Goal: Transaction & Acquisition: Purchase product/service

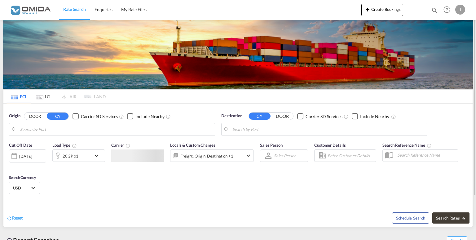
type input "Mombasa, KEMBA"
type input "Gdansk, PLGDN"
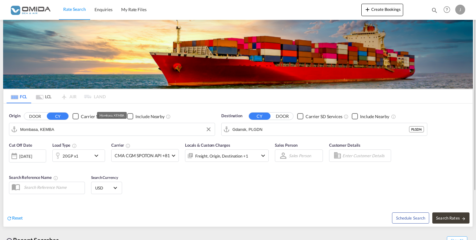
click at [62, 132] on input "Mombasa, KEMBA" at bounding box center [115, 128] width 191 height 9
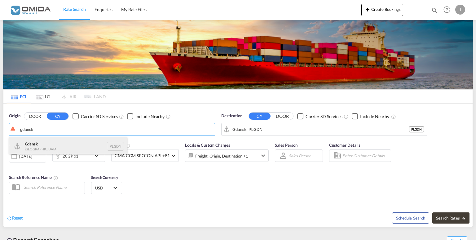
click at [65, 145] on div "Gdansk [GEOGRAPHIC_DATA] PLGDN" at bounding box center [68, 146] width 118 height 19
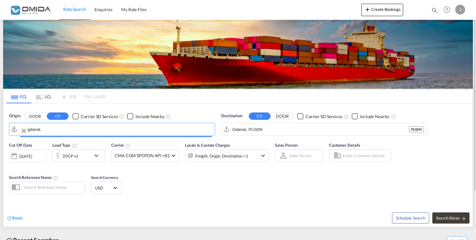
type input "Gdansk, PLGDN"
click at [292, 131] on input "Gdansk, PLGDN" at bounding box center [327, 128] width 191 height 9
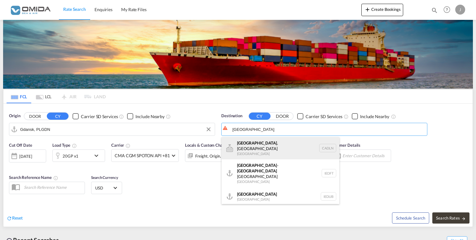
click at [285, 140] on div "[GEOGRAPHIC_DATA] , ON [GEOGRAPHIC_DATA] [GEOGRAPHIC_DATA]" at bounding box center [280, 148] width 118 height 22
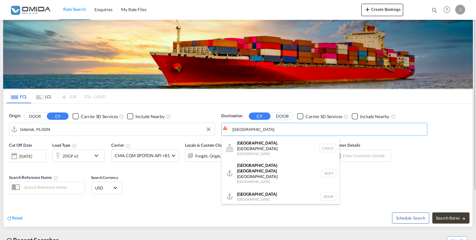
type input "[GEOGRAPHIC_DATA], [GEOGRAPHIC_DATA], CADLN"
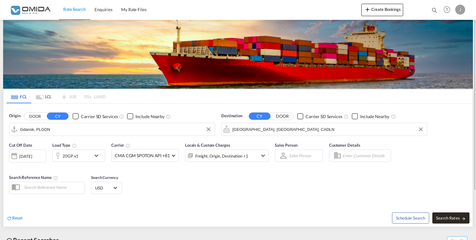
click at [459, 220] on button "Search Rates" at bounding box center [450, 217] width 37 height 11
type input "PLGDN to CADLN / [DATE]"
